Goal: Information Seeking & Learning: Learn about a topic

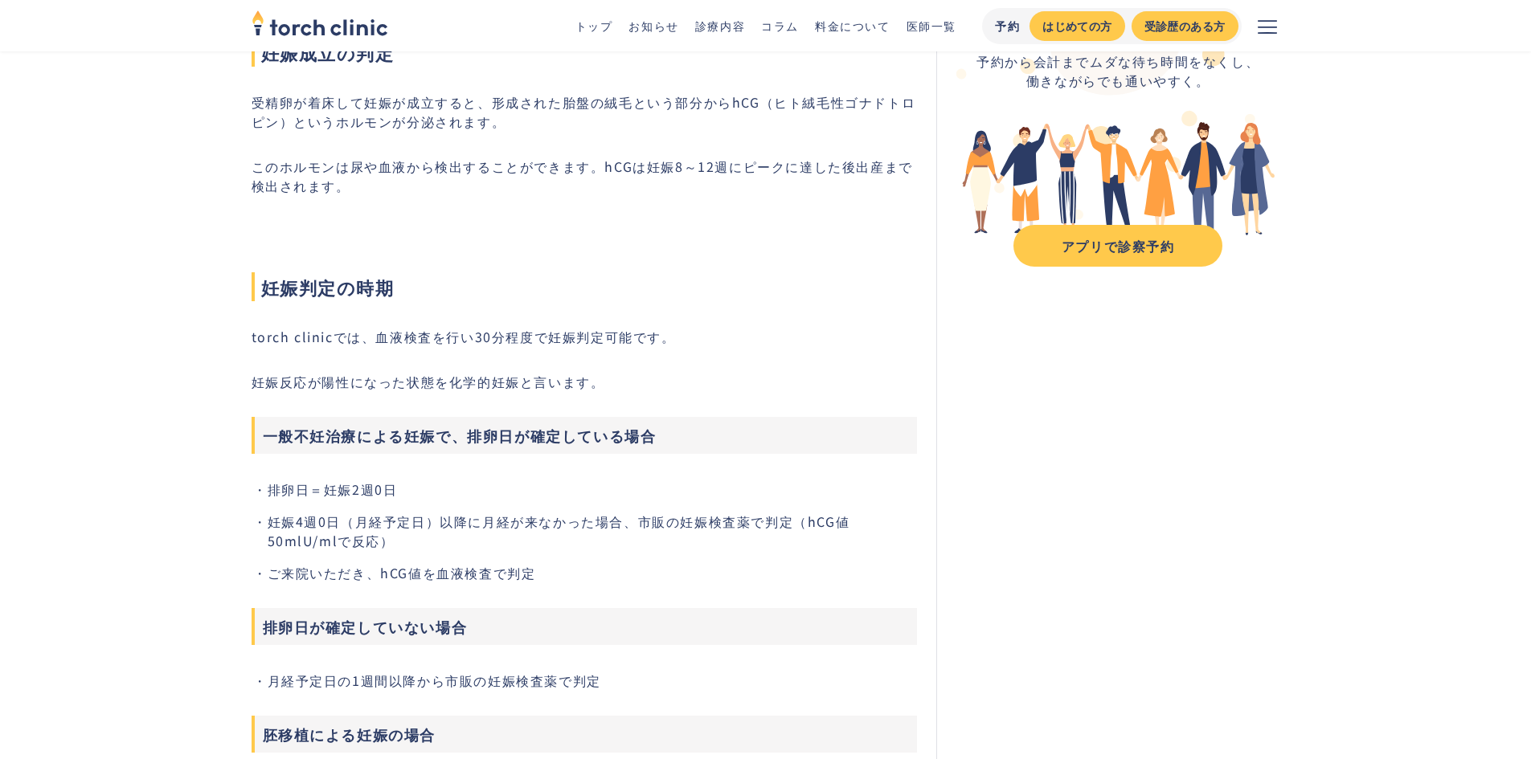
scroll to position [161, 0]
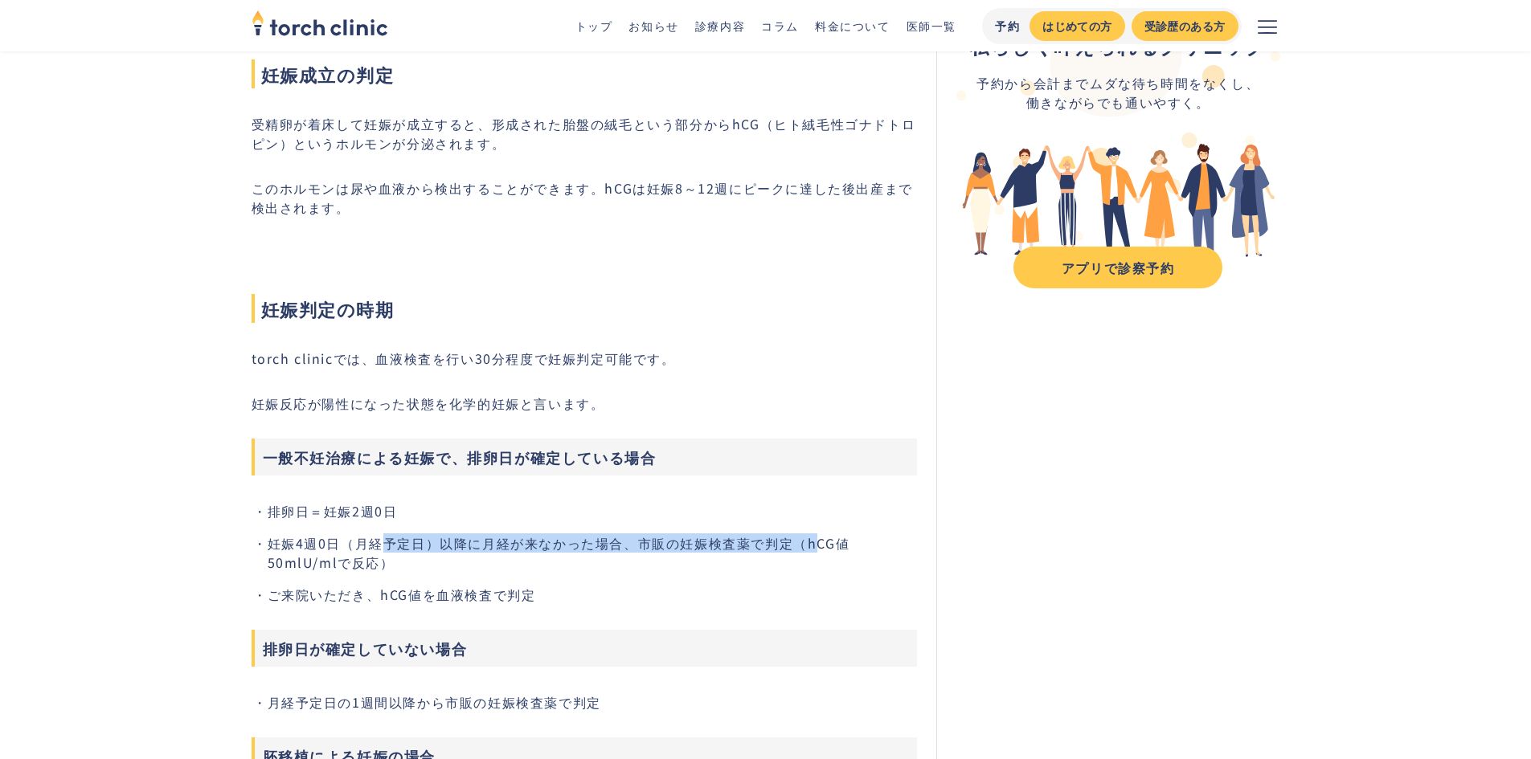
drag, startPoint x: 376, startPoint y: 536, endPoint x: 820, endPoint y: 541, distance: 443.6
click at [820, 541] on li "妊娠4週0日（月経予定日）以降に月経が来なかった場合、市販の妊娠検査薬で判定（hCG値50mlU/mlで反応）" at bounding box center [593, 553] width 650 height 39
click at [800, 601] on li "ご来院いただき、hCG値を血液検査で判定" at bounding box center [593, 594] width 650 height 19
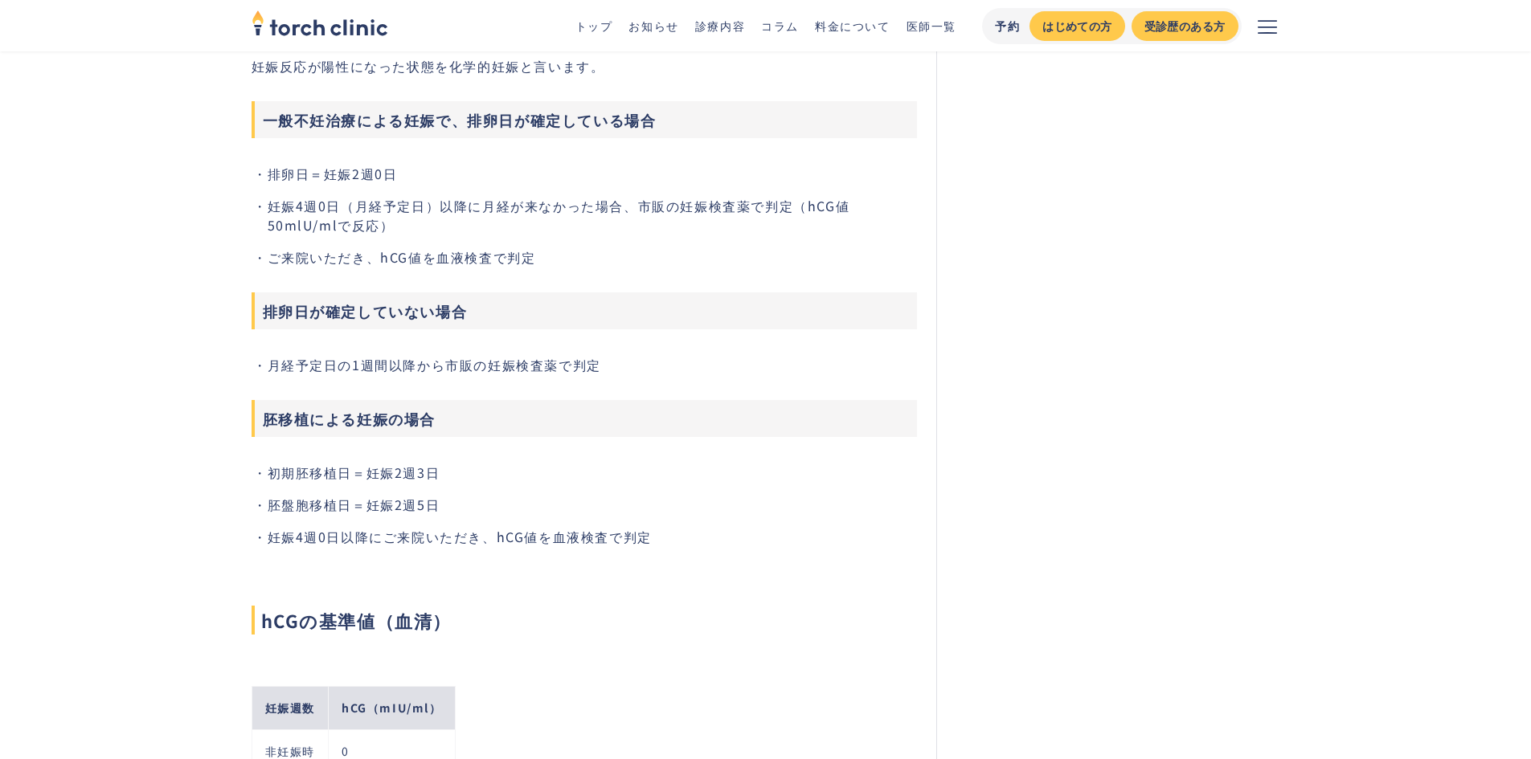
scroll to position [643, 0]
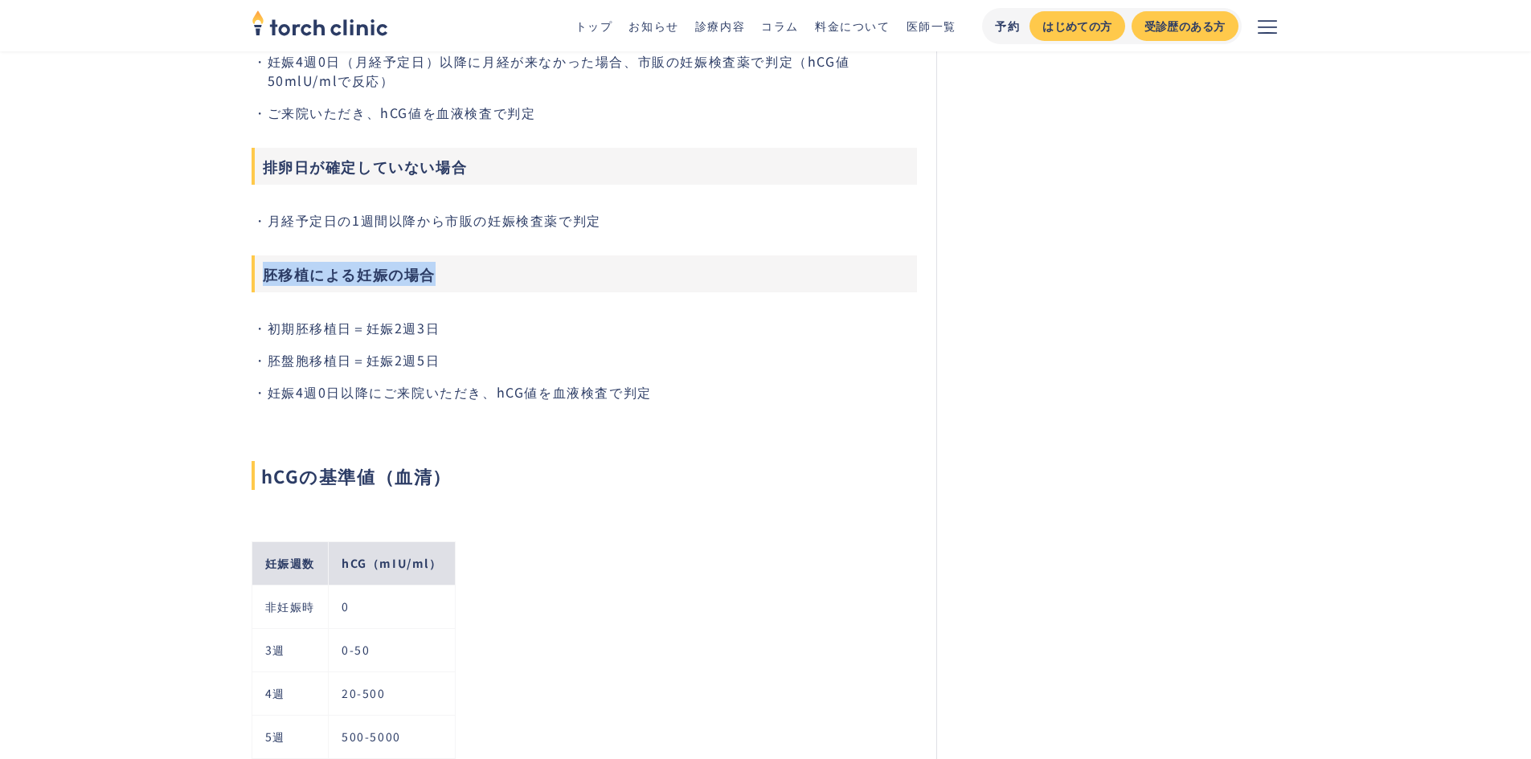
drag, startPoint x: 264, startPoint y: 277, endPoint x: 459, endPoint y: 277, distance: 195.3
click at [459, 277] on h3 "胚移植による妊娠の場合" at bounding box center [585, 274] width 666 height 37
click at [508, 287] on h3 "胚移植による妊娠の場合" at bounding box center [585, 274] width 666 height 37
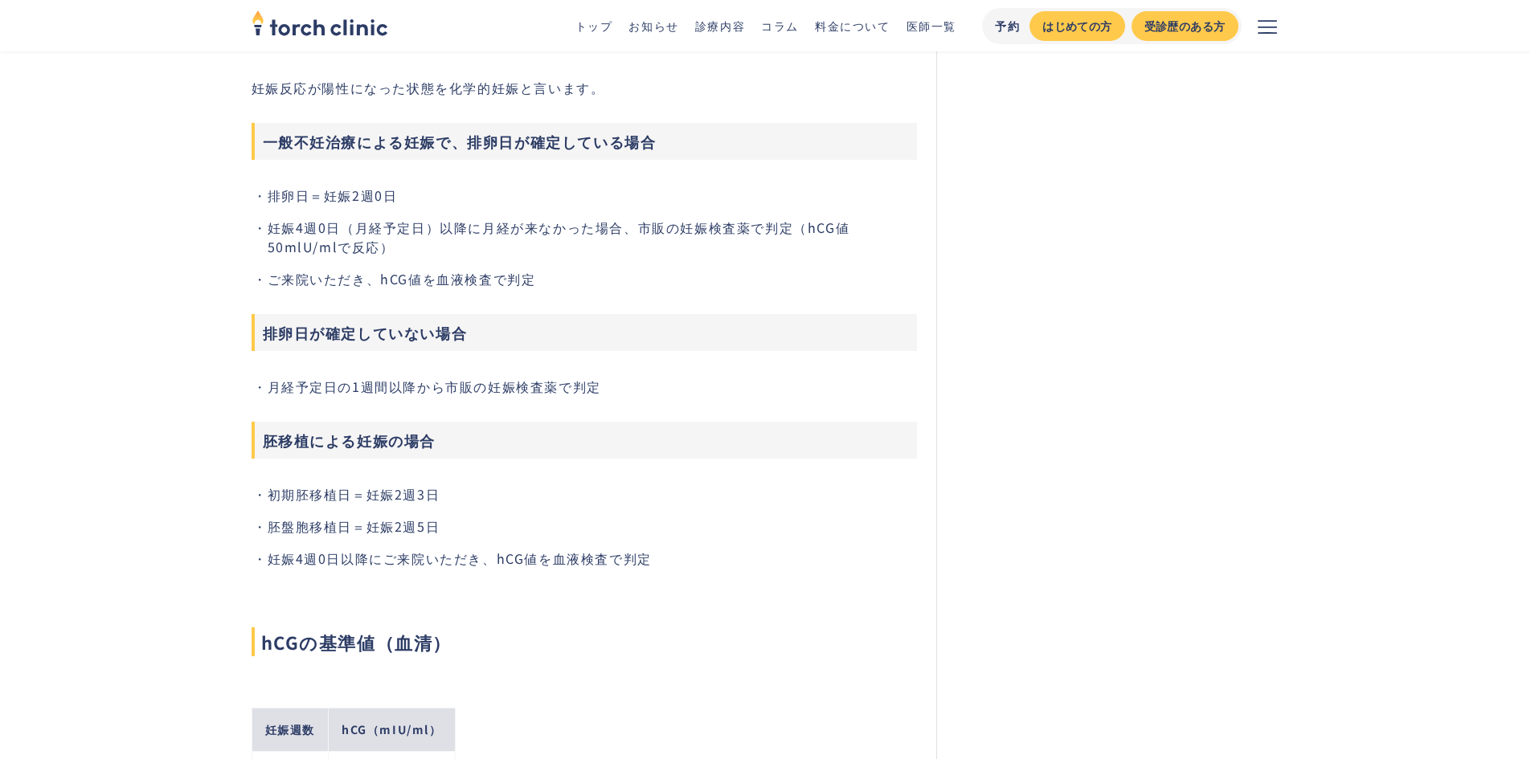
scroll to position [482, 0]
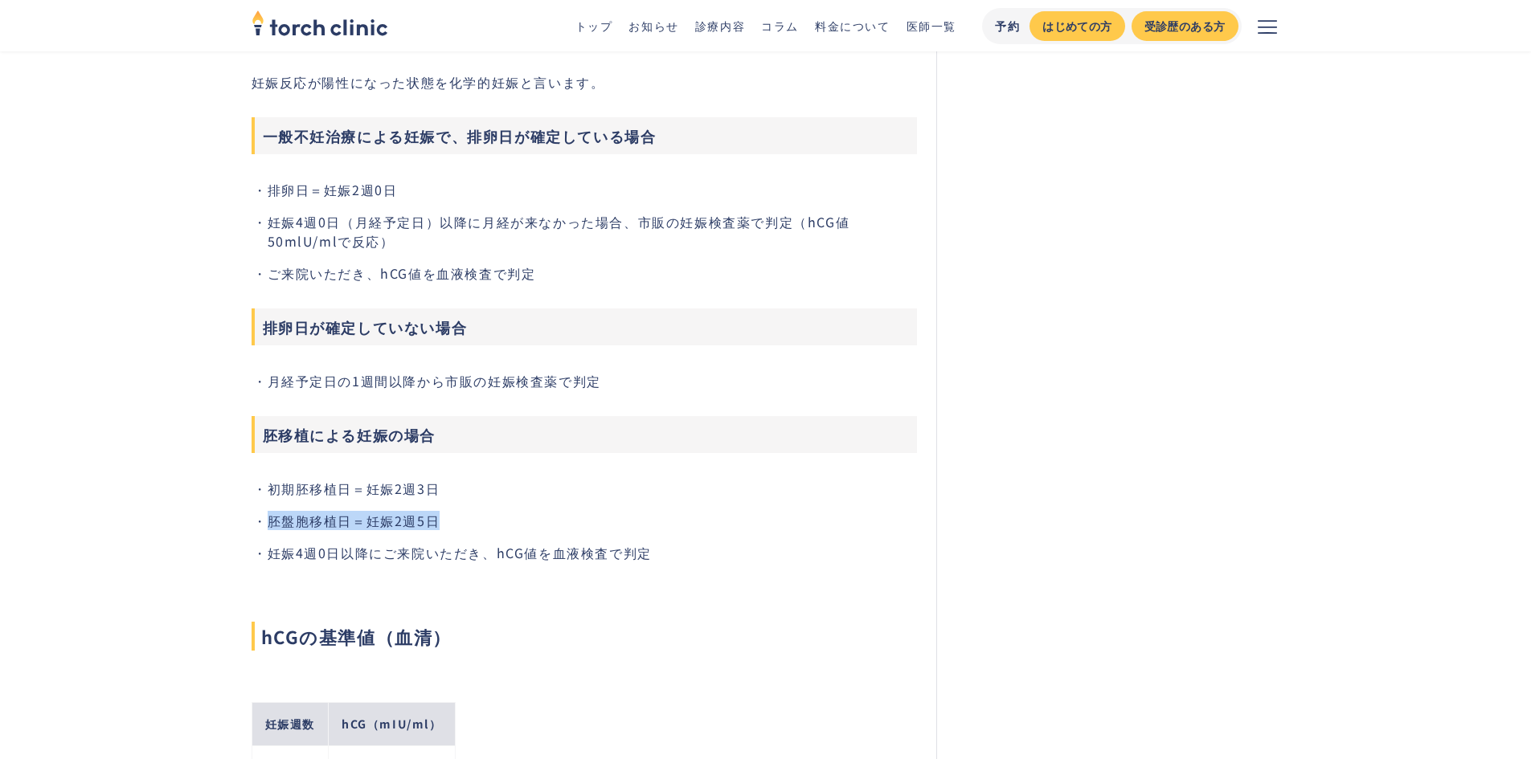
drag, startPoint x: 269, startPoint y: 522, endPoint x: 463, endPoint y: 522, distance: 193.7
click at [461, 522] on li "胚盤胞移植日＝妊娠2週5日" at bounding box center [593, 520] width 650 height 19
click at [492, 522] on li "胚盤胞移植日＝妊娠2週5日" at bounding box center [593, 520] width 650 height 19
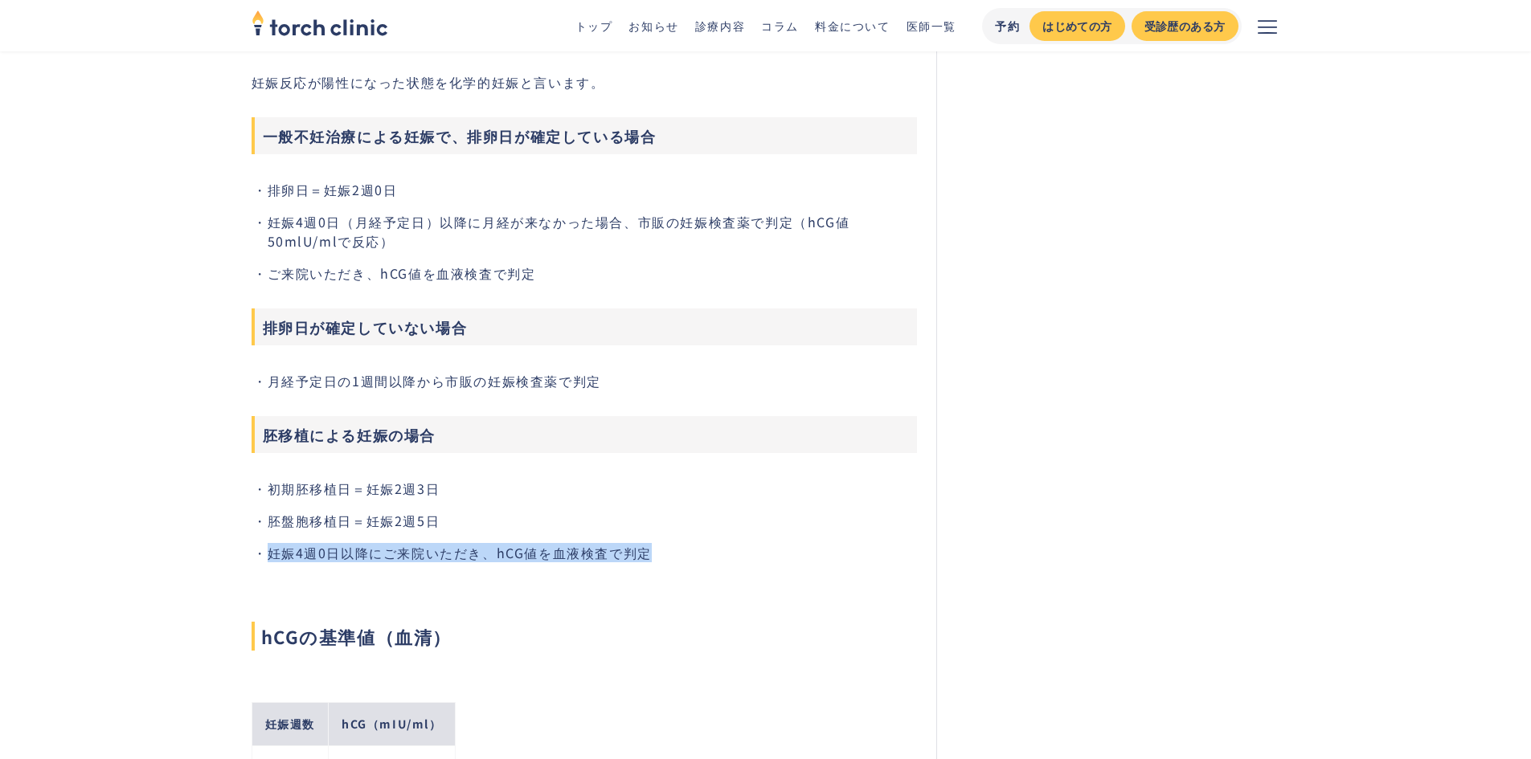
drag, startPoint x: 270, startPoint y: 553, endPoint x: 678, endPoint y: 548, distance: 408.3
click at [678, 548] on li "妊娠4週0日以降にご来院いただき、hCG値を血液検査で判定" at bounding box center [593, 552] width 650 height 19
click at [712, 550] on li "妊娠4週0日以降にご来院いただき、hCG値を血液検査で判定" at bounding box center [593, 552] width 650 height 19
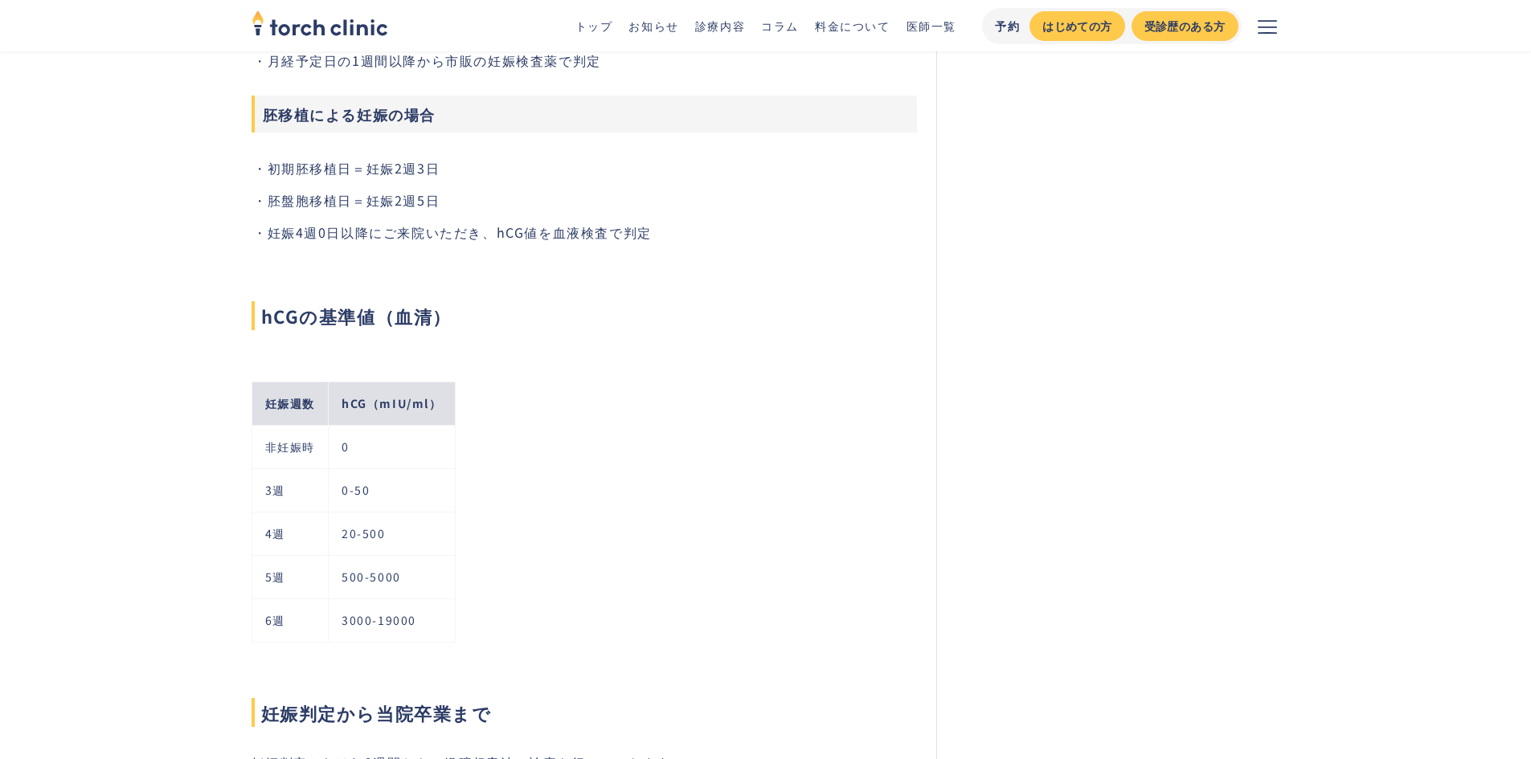
scroll to position [804, 0]
drag, startPoint x: 338, startPoint y: 530, endPoint x: 460, endPoint y: 530, distance: 123.0
click at [460, 530] on div "妊娠週数 hCG（mIU/ml） 非妊娠時 0 3週 0-50 4週 20-500 5週 500-5000 6週 3000-19000" at bounding box center [585, 500] width 666 height 291
click at [543, 542] on div "妊娠週数 hCG（mIU/ml） 非妊娠時 0 3週 0-50 4週 20-500 5週 500-5000 6週 3000-19000" at bounding box center [585, 500] width 666 height 291
drag, startPoint x: 344, startPoint y: 538, endPoint x: 424, endPoint y: 535, distance: 80.4
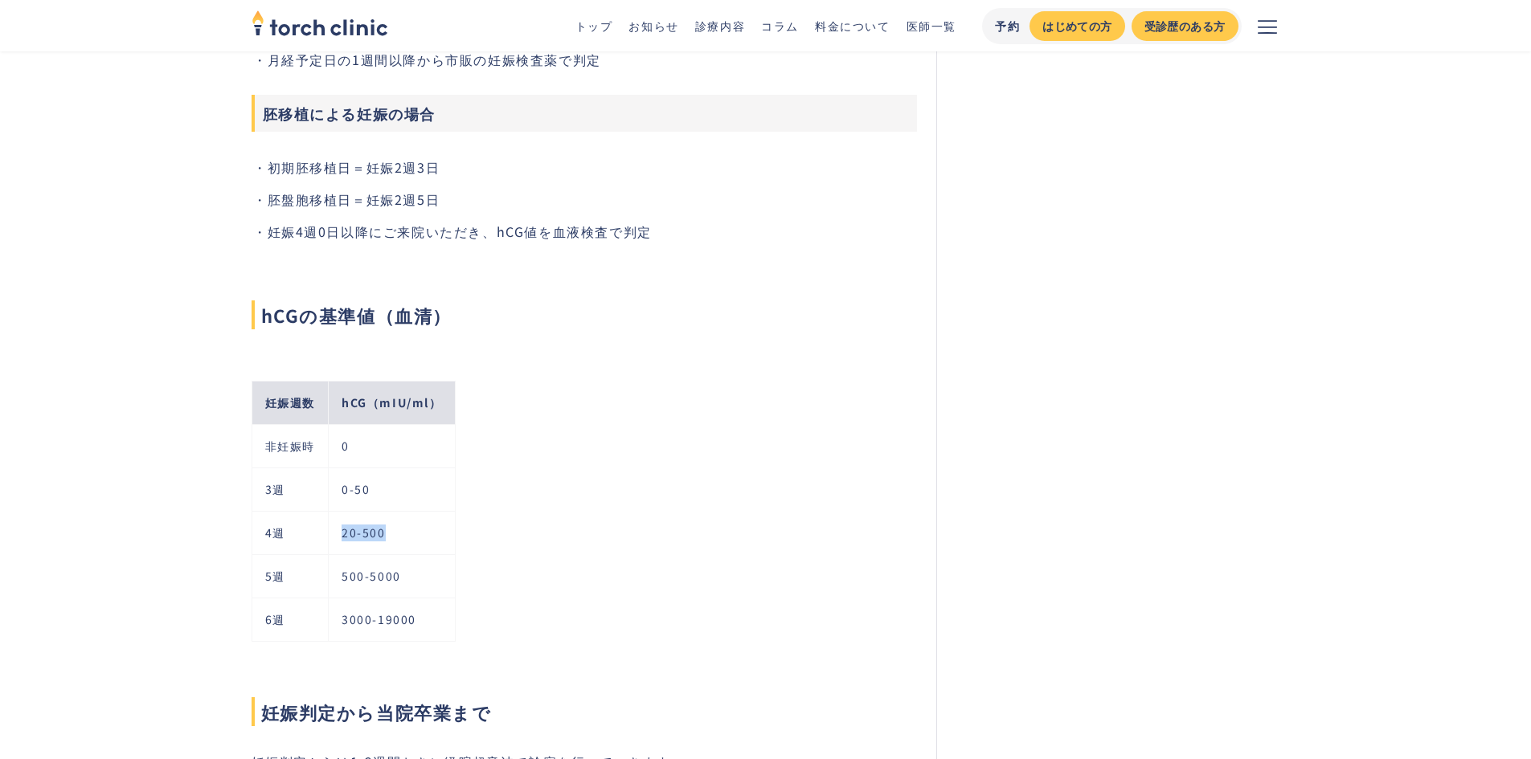
click at [424, 535] on td "20-500" at bounding box center [391, 532] width 127 height 43
click at [470, 549] on div "妊娠週数 hCG（mIU/ml） 非妊娠時 0 3週 0-50 4週 20-500 5週 500-5000 6週 3000-19000" at bounding box center [585, 500] width 666 height 291
drag, startPoint x: 341, startPoint y: 575, endPoint x: 449, endPoint y: 575, distance: 108.5
click at [440, 575] on td "500-5000" at bounding box center [391, 576] width 127 height 43
click at [462, 575] on div "妊娠週数 hCG（mIU/ml） 非妊娠時 0 3週 0-50 4週 20-500 5週 500-5000 6週 3000-19000" at bounding box center [585, 500] width 666 height 291
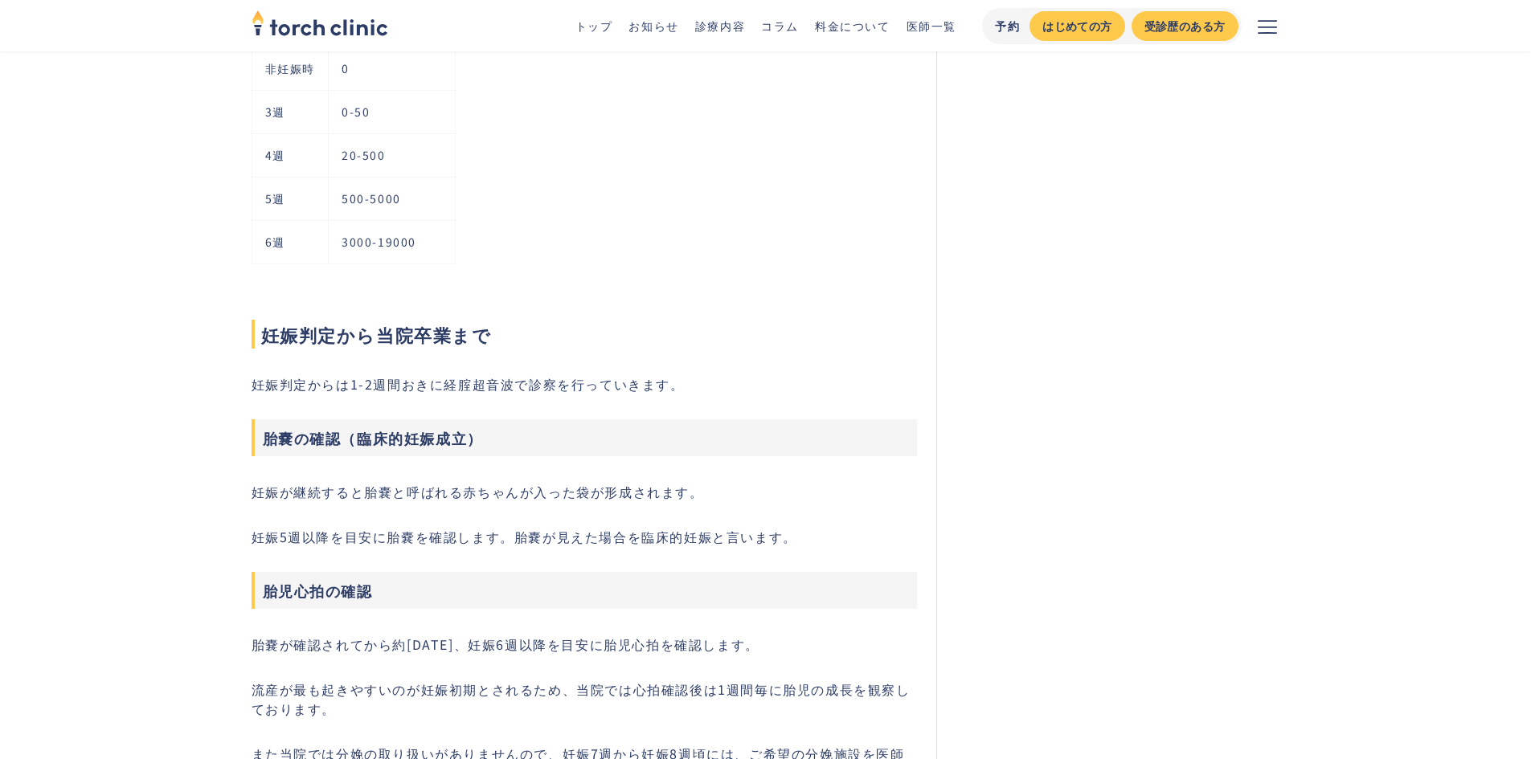
scroll to position [1205, 0]
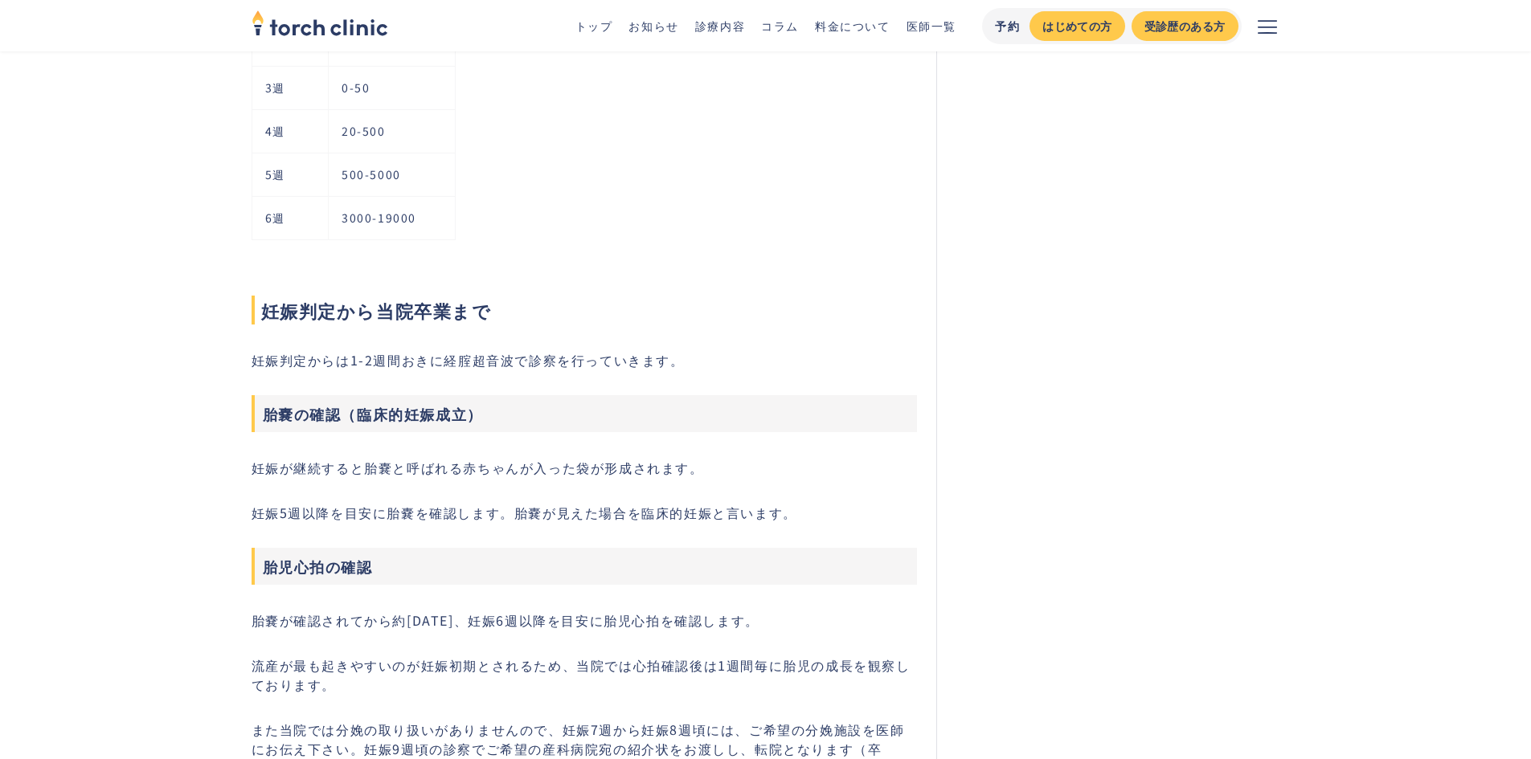
click at [657, 527] on div "妊娠成立の判定 受精卵が着床して妊娠が成立すると、形成された胎盤の絨毛という部分からhCG（ヒト絨毛性ゴナドトロピン）というホルモンが分泌されます。 このホル…" at bounding box center [585, 593] width 666 height 3260
drag, startPoint x: 304, startPoint y: 517, endPoint x: 486, endPoint y: 515, distance: 182.4
click at [486, 515] on p "妊娠5週以降を目安に胎嚢を確認します。胎嚢が見えた場合を臨床的妊娠と言います。" at bounding box center [585, 512] width 666 height 19
click at [671, 530] on div "妊娠成立の判定 受精卵が着床して妊娠が成立すると、形成された胎盤の絨毛という部分からhCG（ヒト絨毛性ゴナドトロピン）というホルモンが分泌されます。 このホル…" at bounding box center [585, 593] width 666 height 3260
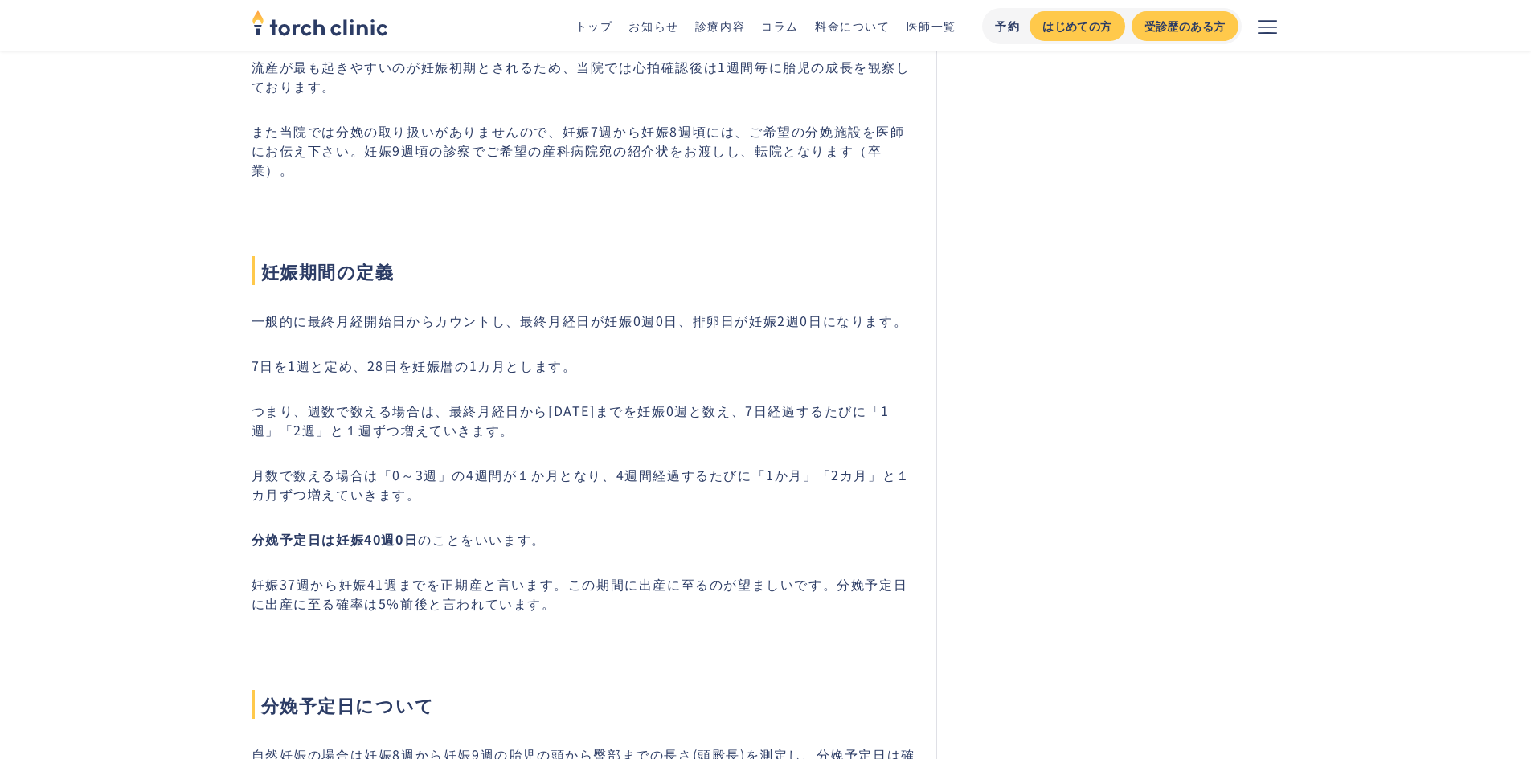
scroll to position [2009, 0]
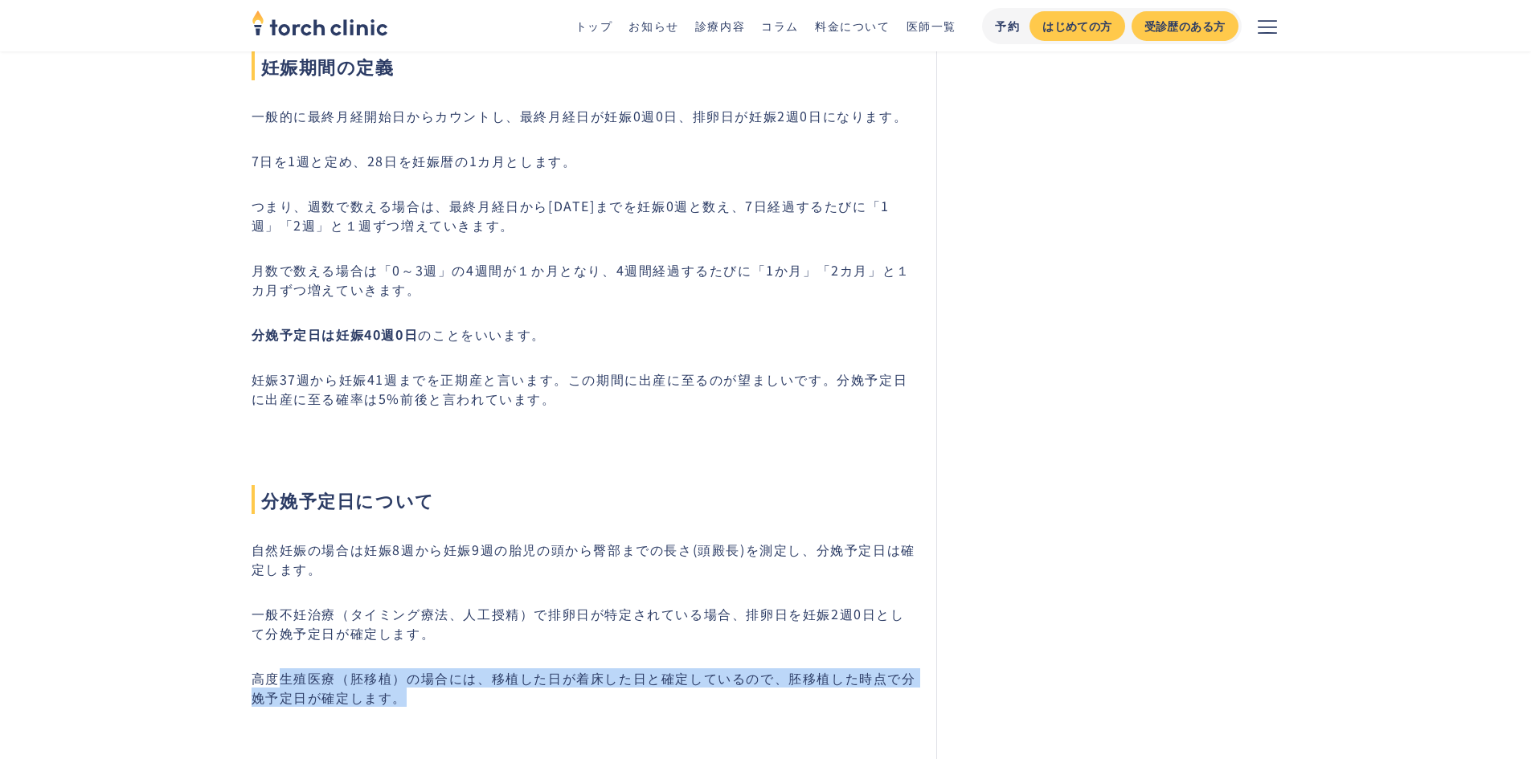
drag, startPoint x: 281, startPoint y: 652, endPoint x: 462, endPoint y: 677, distance: 182.6
click at [462, 677] on p "高度生殖医療（胚移植）の場合には、移植した日が着床した日と確定しているので、胚移植した時点で分娩予定日が確定します。" at bounding box center [585, 688] width 666 height 39
click at [464, 677] on p "高度生殖医療（胚移植）の場合には、移植した日が着床した日と確定しているので、胚移植した時点で分娩予定日が確定します。" at bounding box center [585, 688] width 666 height 39
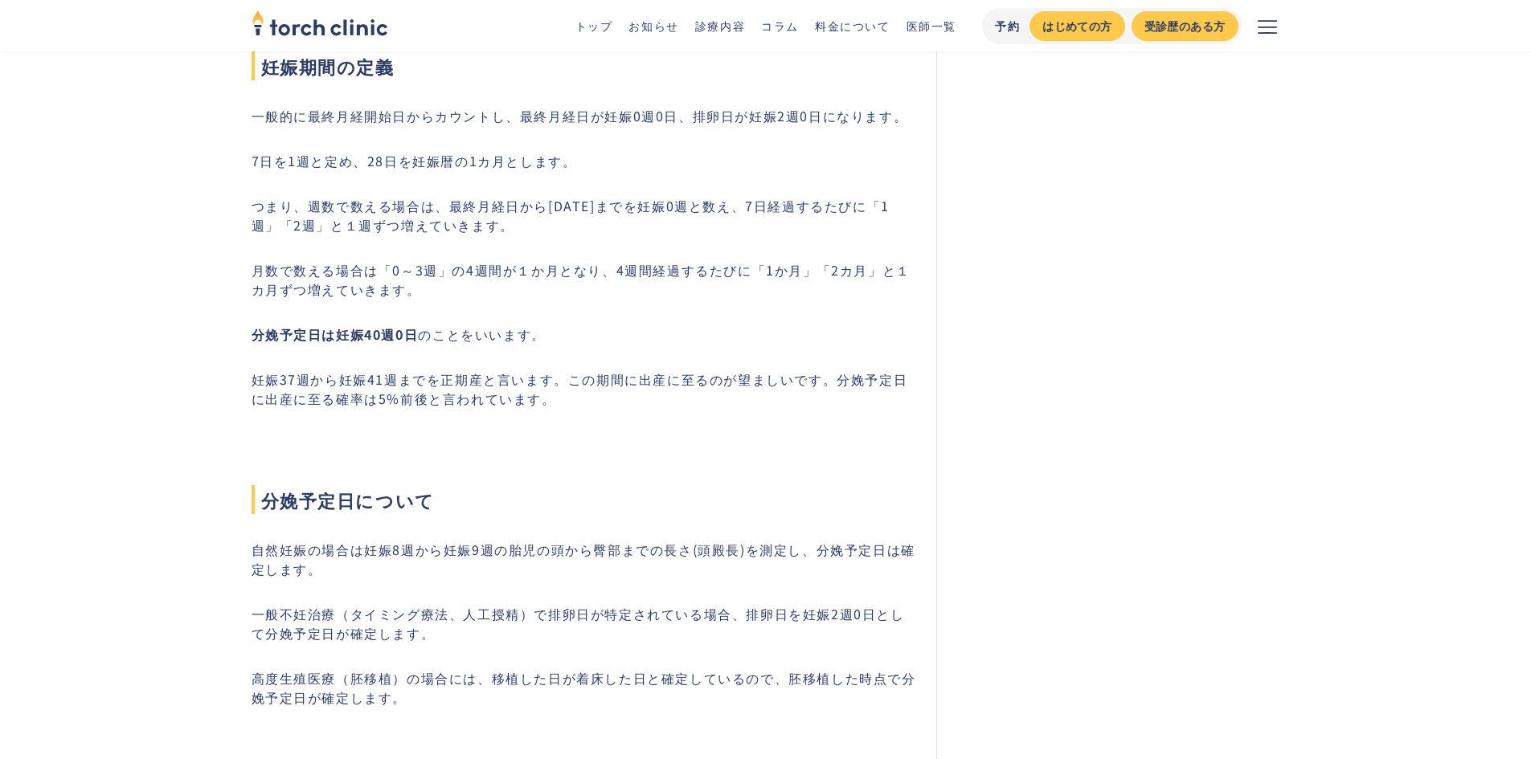
scroll to position [2250, 0]
